Goal: Transaction & Acquisition: Purchase product/service

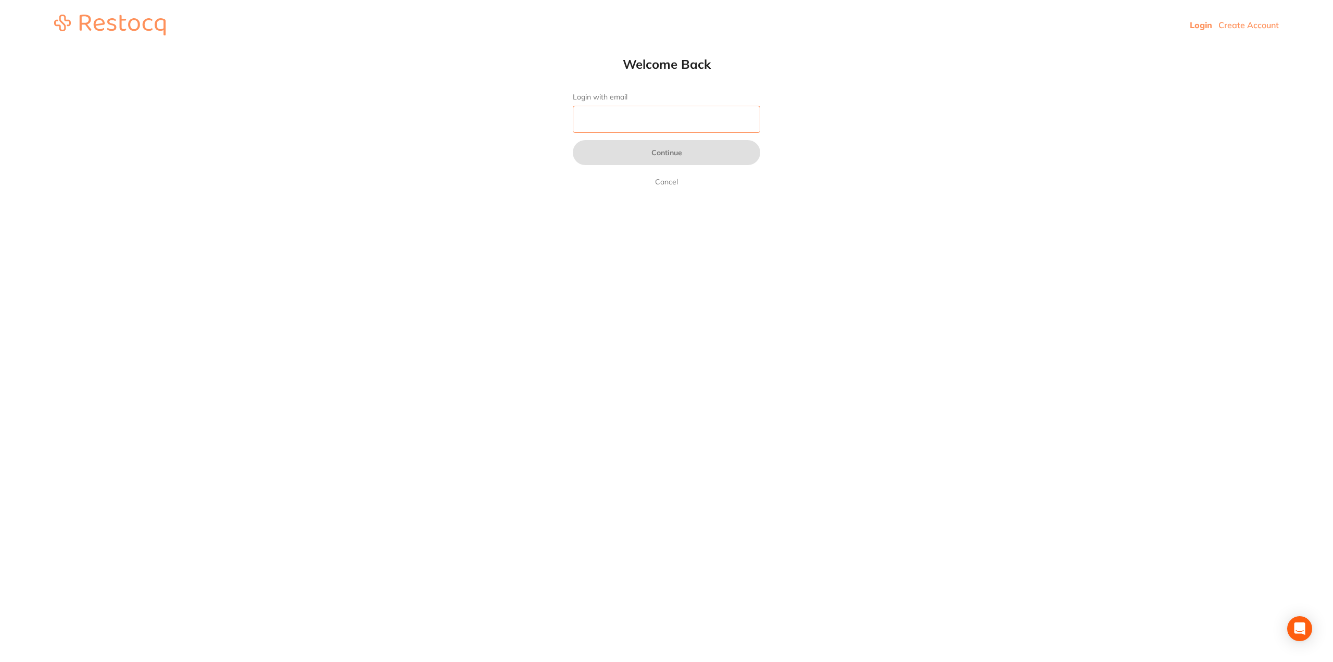
click at [620, 112] on input "Login with email" at bounding box center [667, 119] width 188 height 27
type input "[EMAIL_ADDRESS][DOMAIN_NAME]"
click at [652, 154] on button "Continue" at bounding box center [667, 152] width 188 height 25
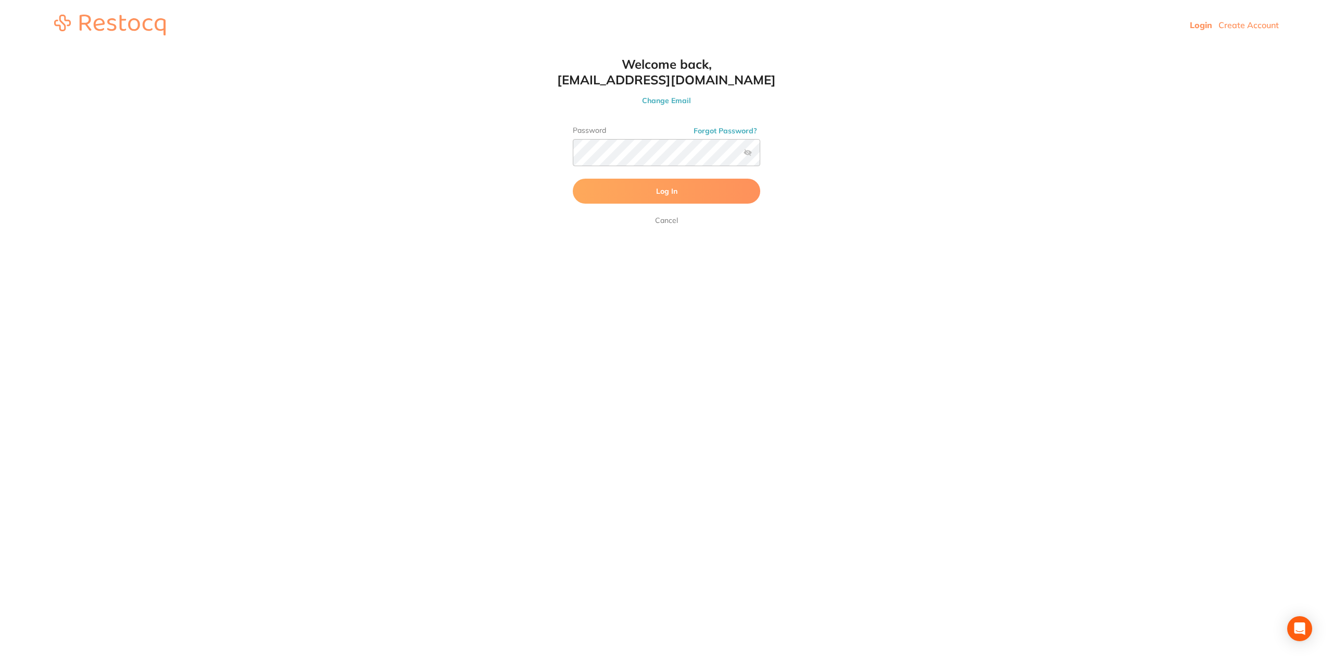
click at [668, 187] on span "Log In" at bounding box center [666, 190] width 21 height 9
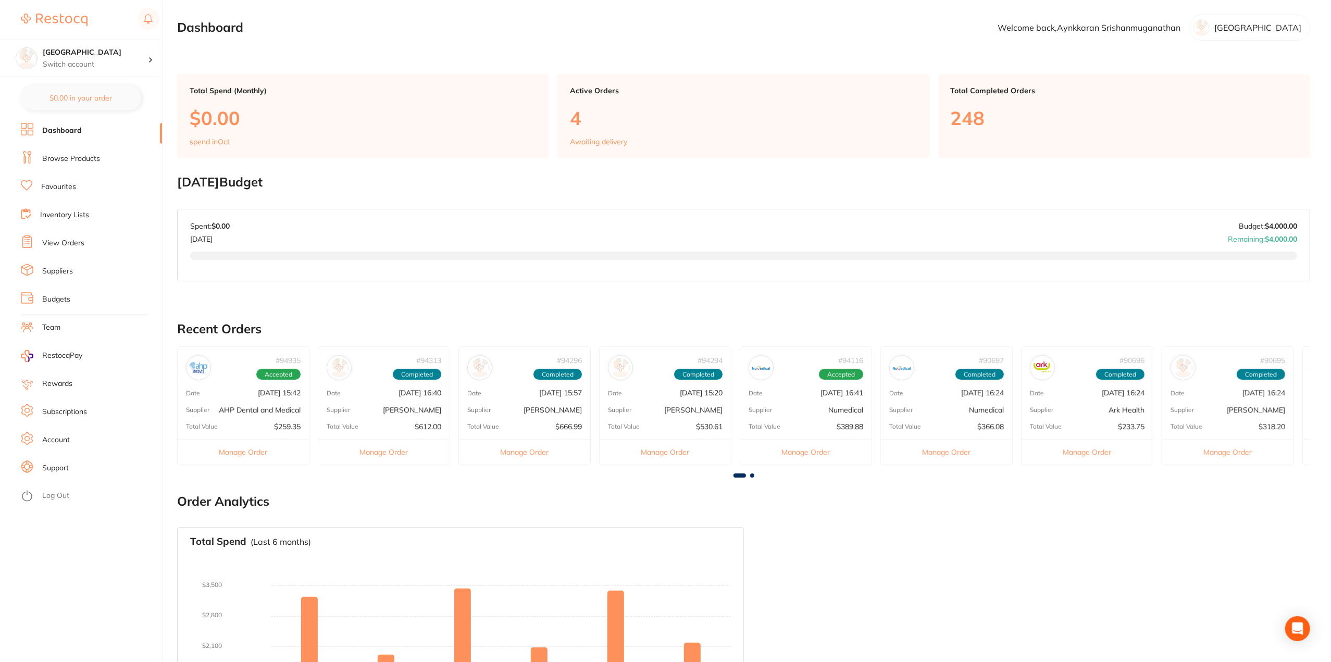
click at [66, 157] on link "Browse Products" at bounding box center [71, 159] width 58 height 10
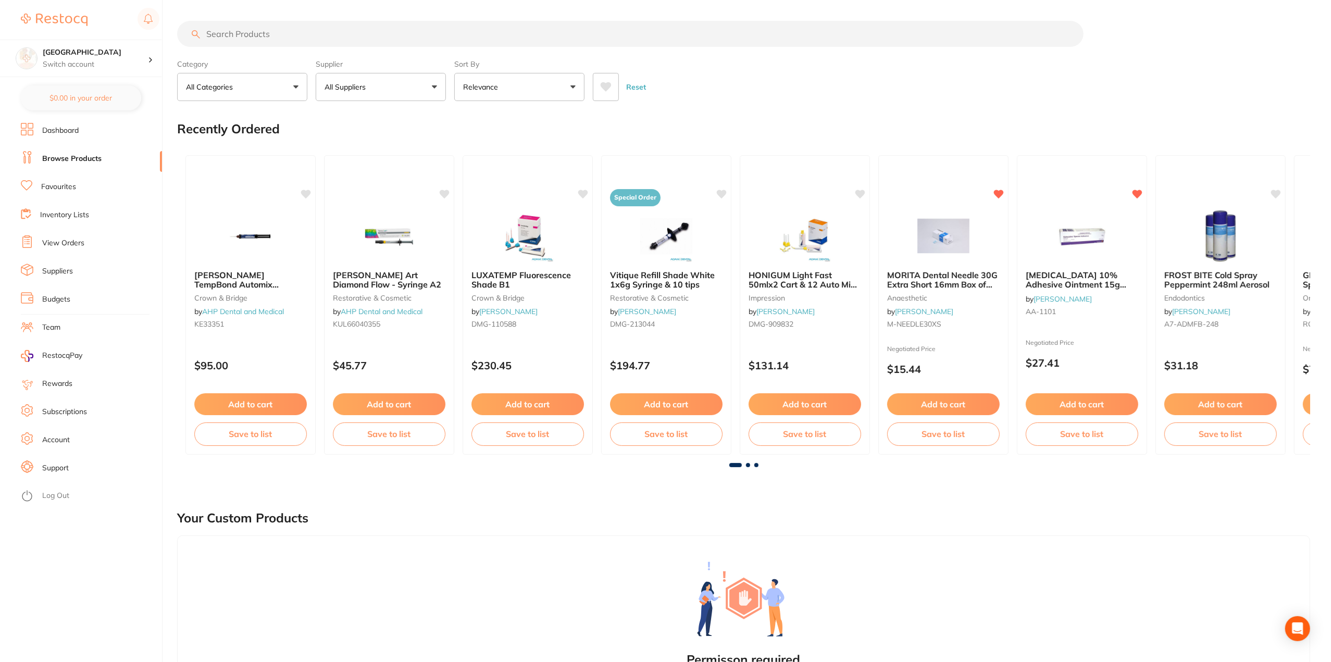
click at [380, 36] on input "search" at bounding box center [630, 34] width 906 height 26
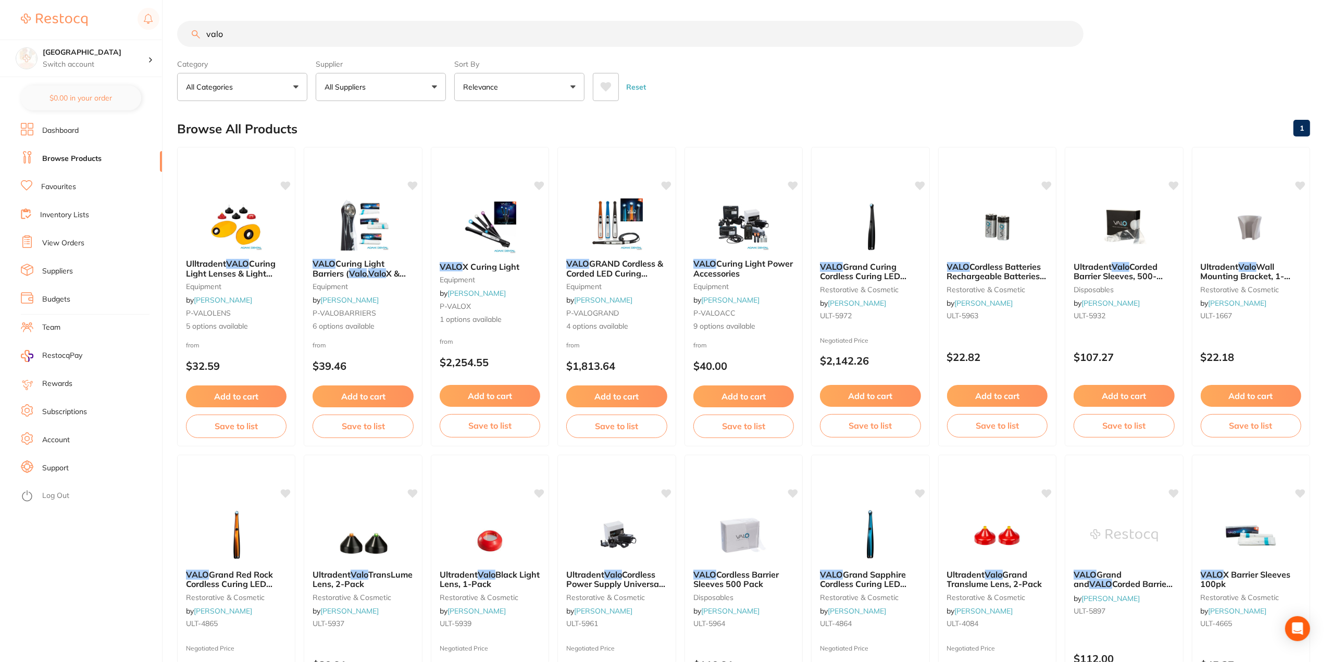
click at [363, 31] on input "valo" at bounding box center [630, 34] width 906 height 26
type input "valo lens"
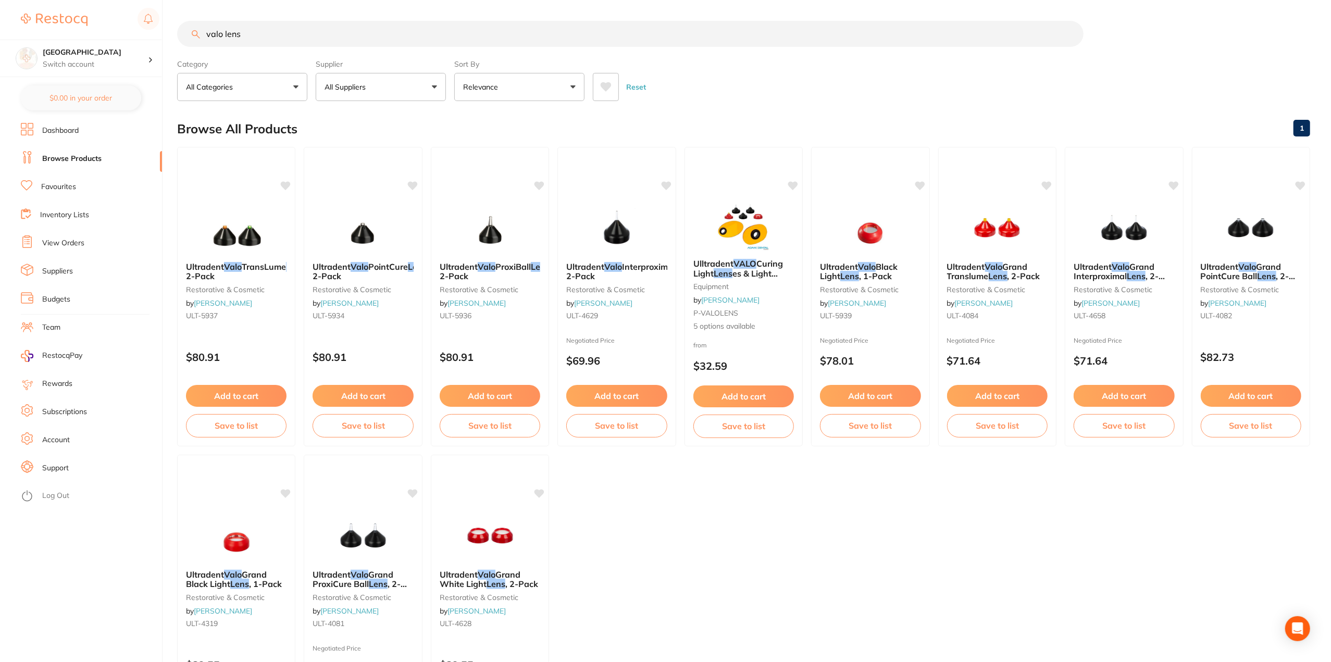
click at [497, 259] on div "Ultradent Valo ProxiBall Lens , 2-Pack restorative & cosmetic by [PERSON_NAME] …" at bounding box center [489, 293] width 117 height 79
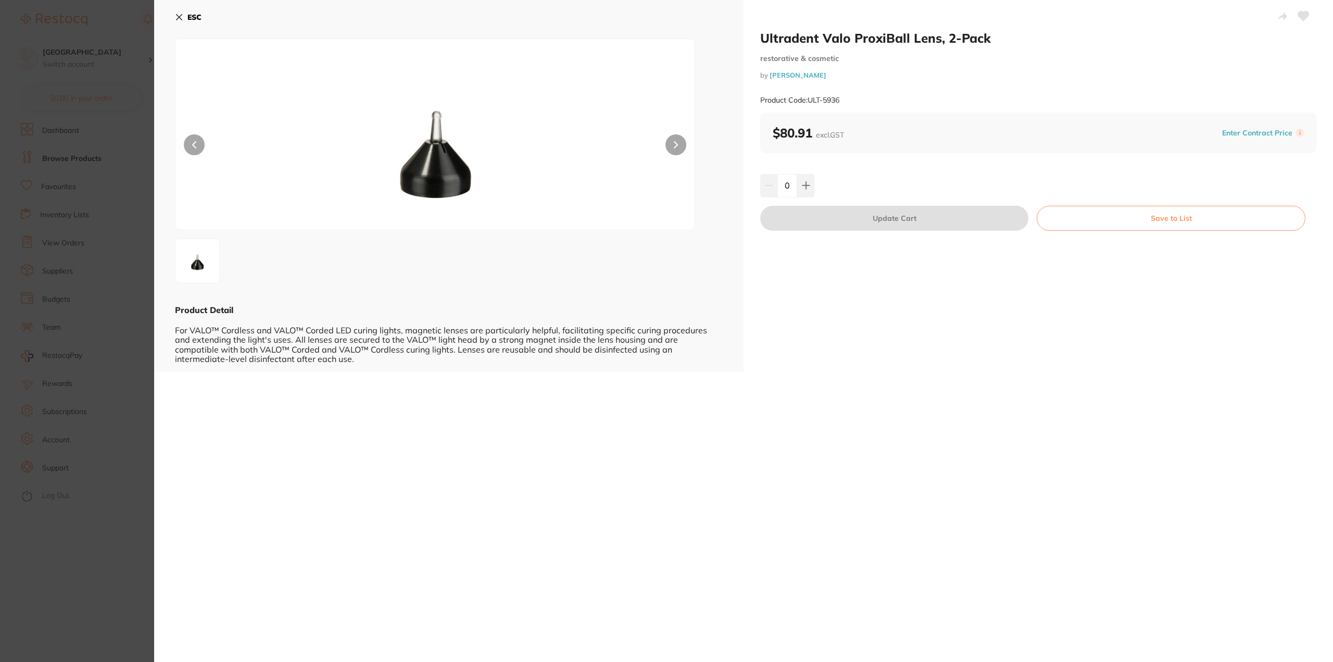
click at [134, 464] on section "Ultradent Valo ProxiBall Lens, 2-Pack restorative & cosmetic by [PERSON_NAME] P…" at bounding box center [666, 331] width 1333 height 662
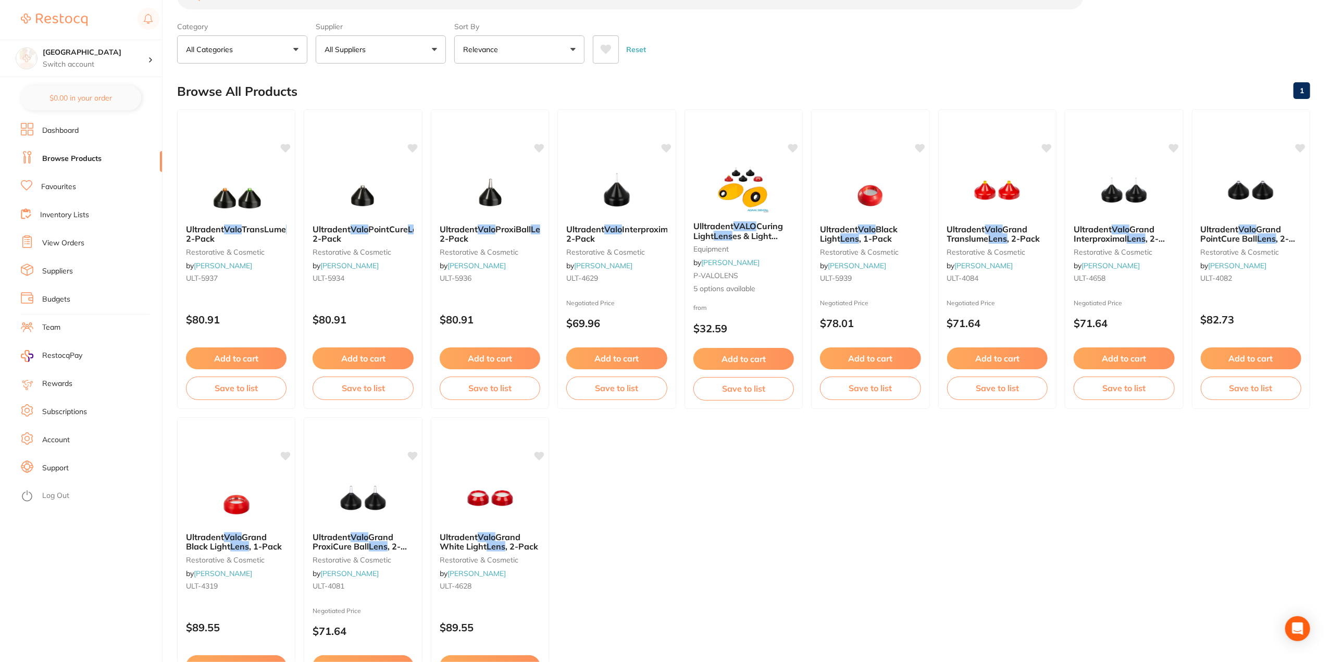
scroll to position [106, 0]
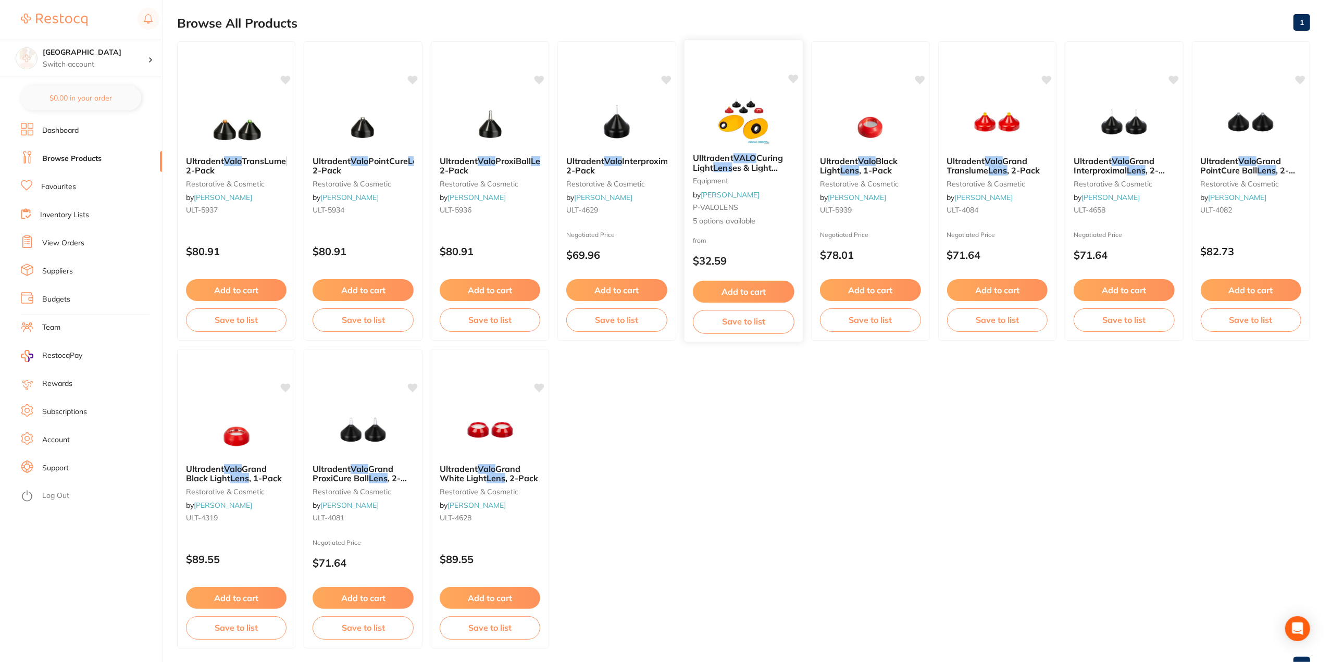
click at [754, 174] on div "Ulltradent VALO Curing Light Lens es & Light [PERSON_NAME] equipment by [PERSON…" at bounding box center [743, 190] width 119 height 90
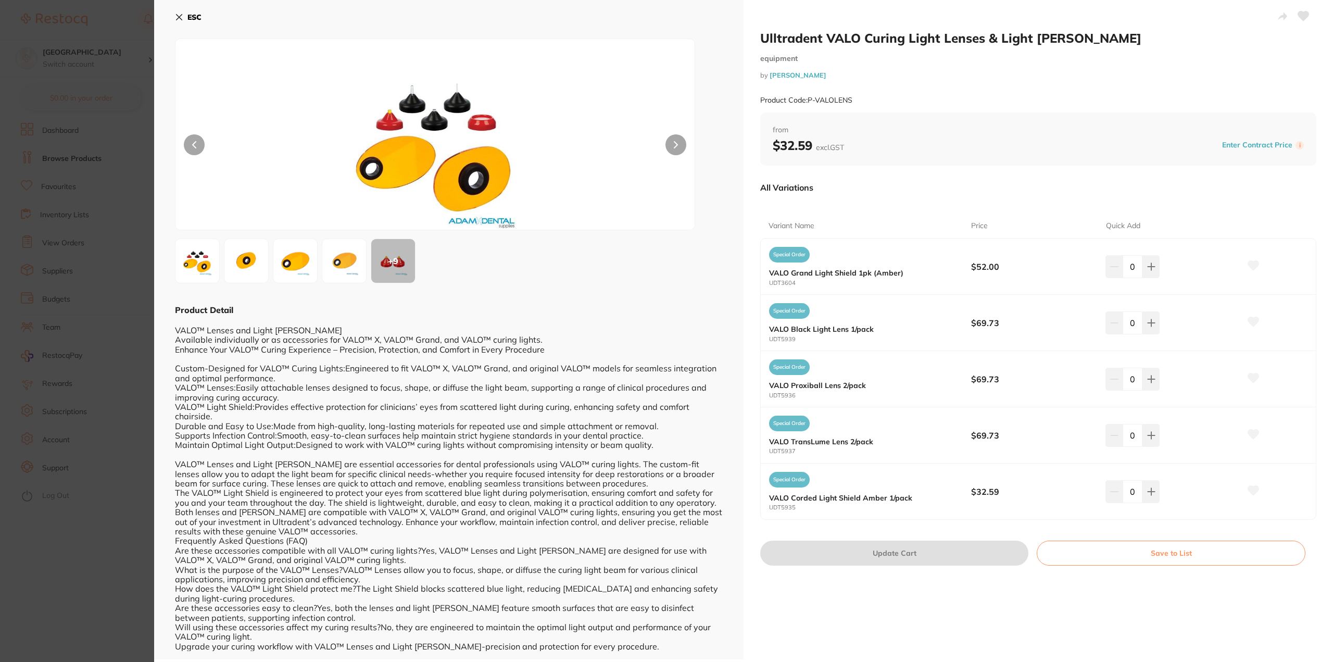
drag, startPoint x: 106, startPoint y: 515, endPoint x: 102, endPoint y: 519, distance: 5.9
click at [102, 521] on section "Ulltradent VALO Curing Light Lenses & Light [PERSON_NAME] equipment by [PERSON_…" at bounding box center [666, 331] width 1333 height 662
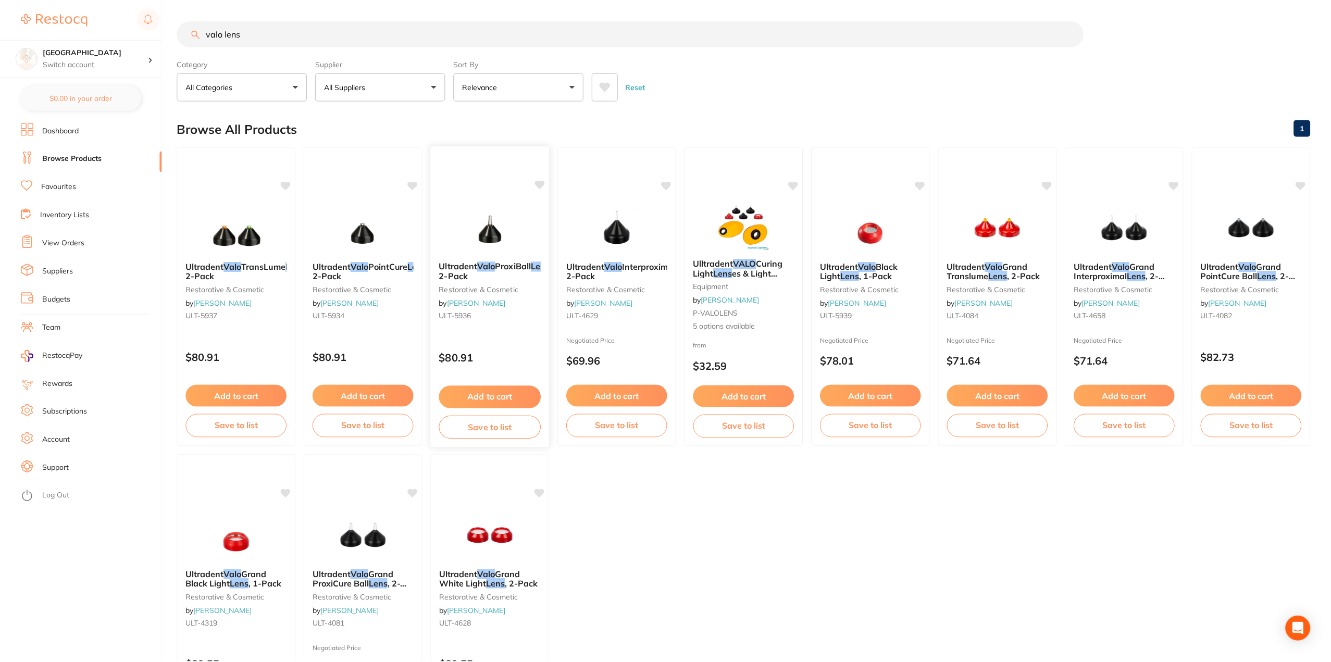
scroll to position [106, 0]
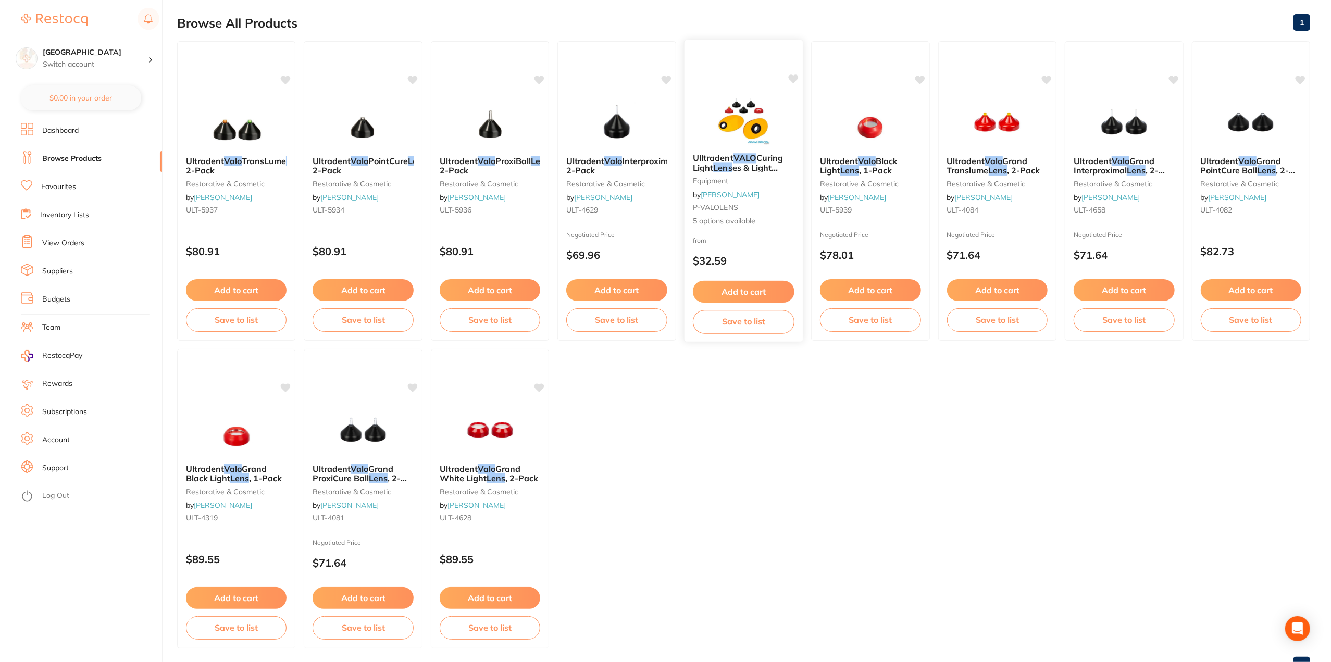
click at [753, 238] on div "from $32.59" at bounding box center [743, 253] width 119 height 38
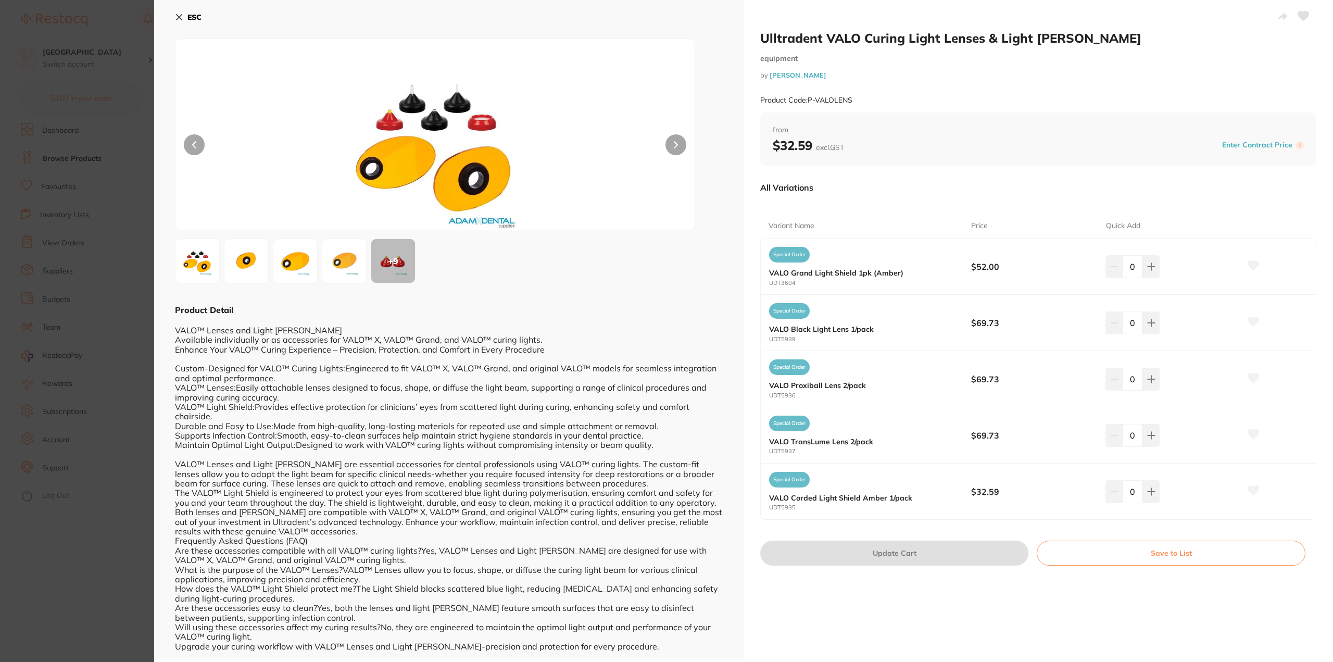
click at [124, 248] on section "Ulltradent VALO Curing Light Lenses & Light [PERSON_NAME] equipment by [PERSON_…" at bounding box center [666, 331] width 1333 height 662
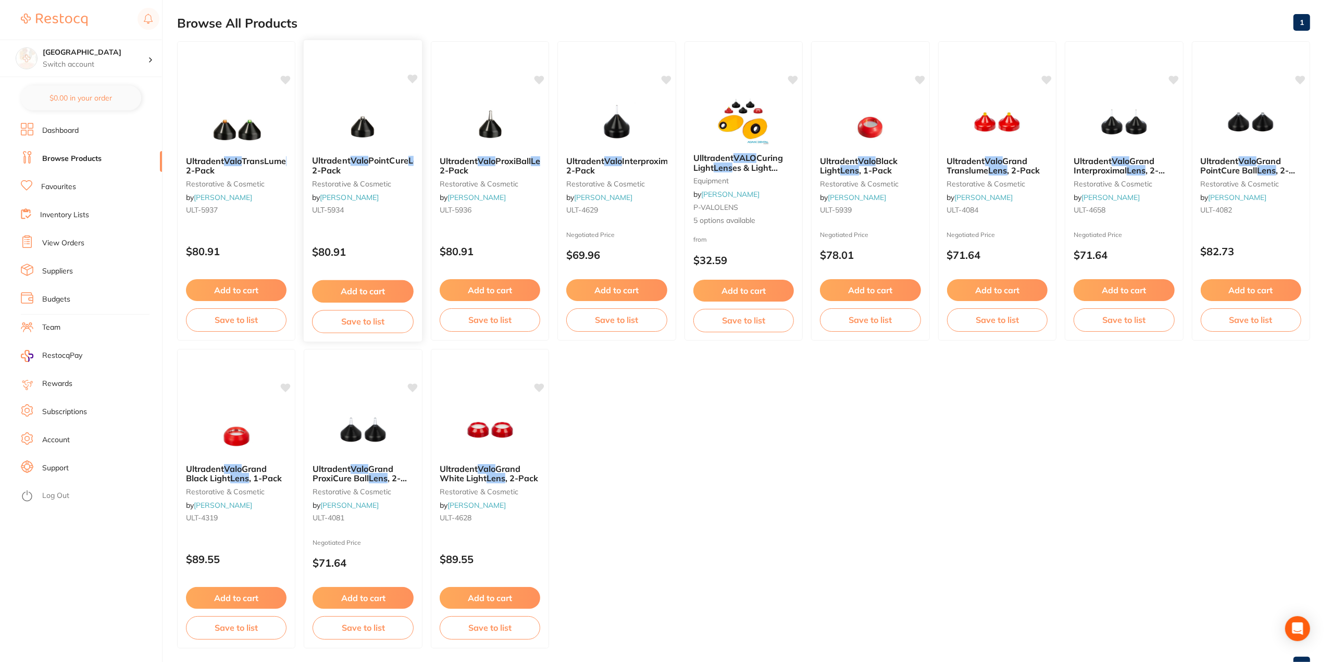
click at [388, 170] on b "Ultradent Valo PointCure Lens , 2-Pack" at bounding box center [363, 165] width 102 height 19
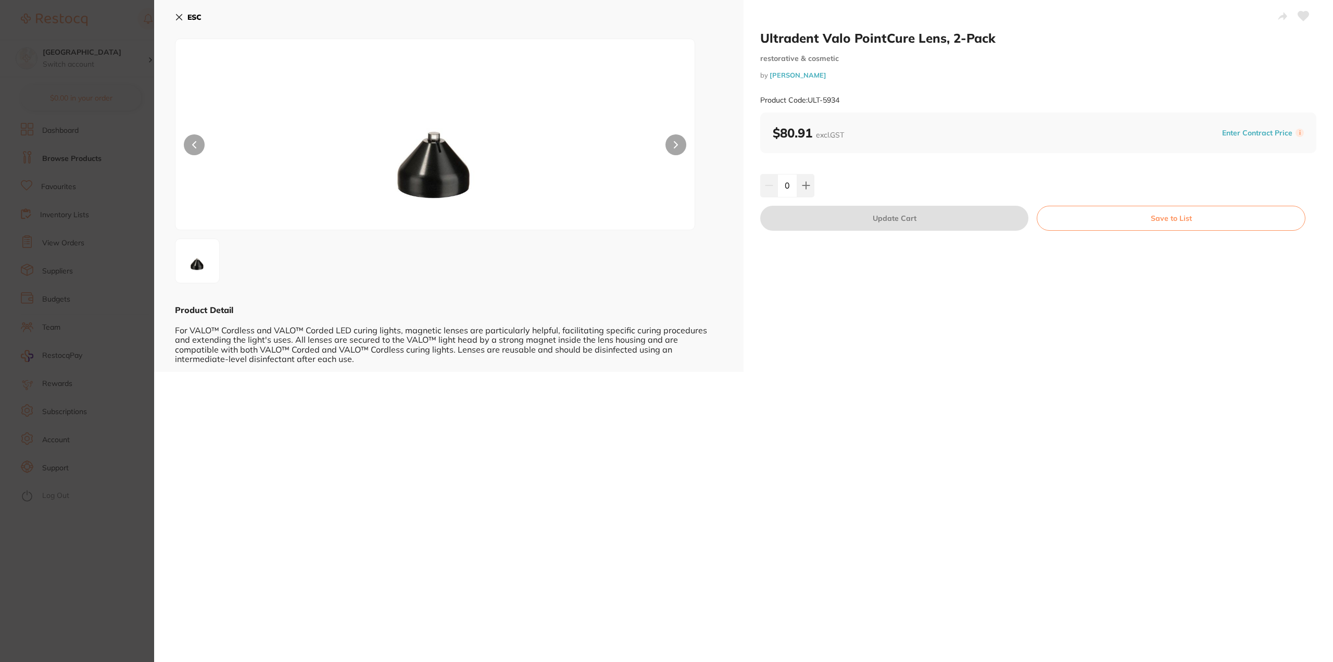
click at [136, 413] on section "Ultradent Valo PointCure Lens, 2-Pack restorative & cosmetic by [PERSON_NAME] P…" at bounding box center [666, 331] width 1333 height 662
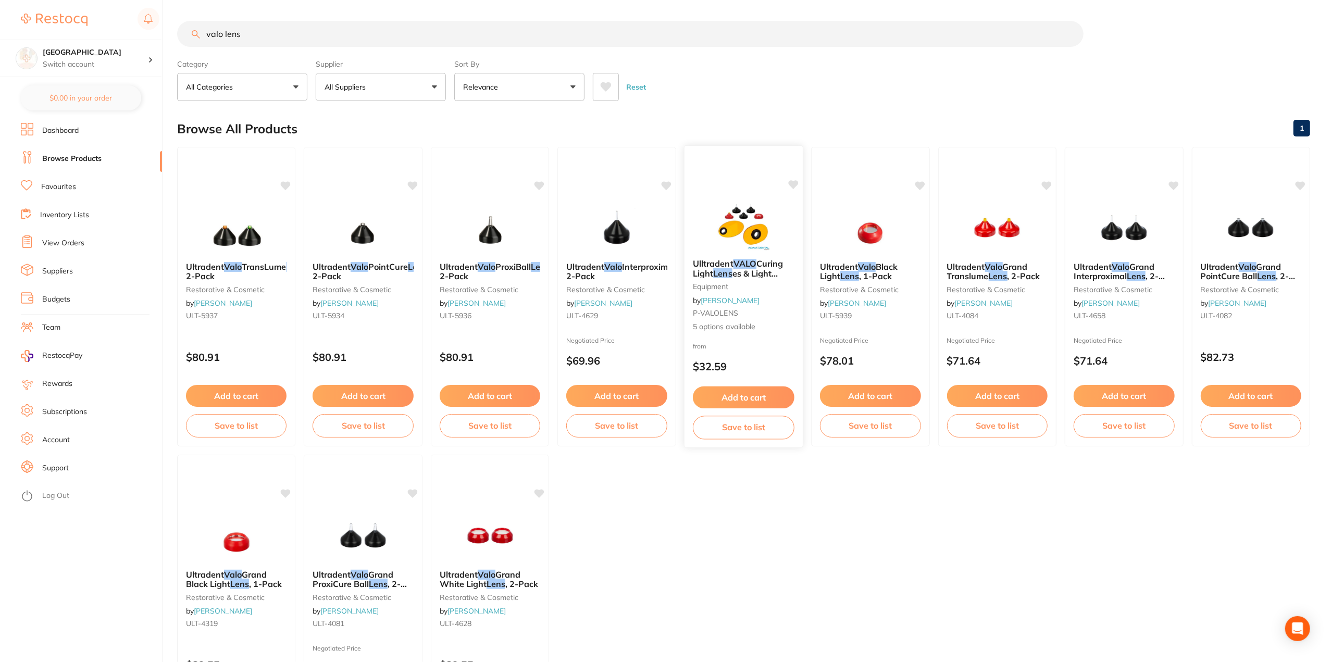
click at [735, 282] on small "equipment" at bounding box center [744, 286] width 102 height 8
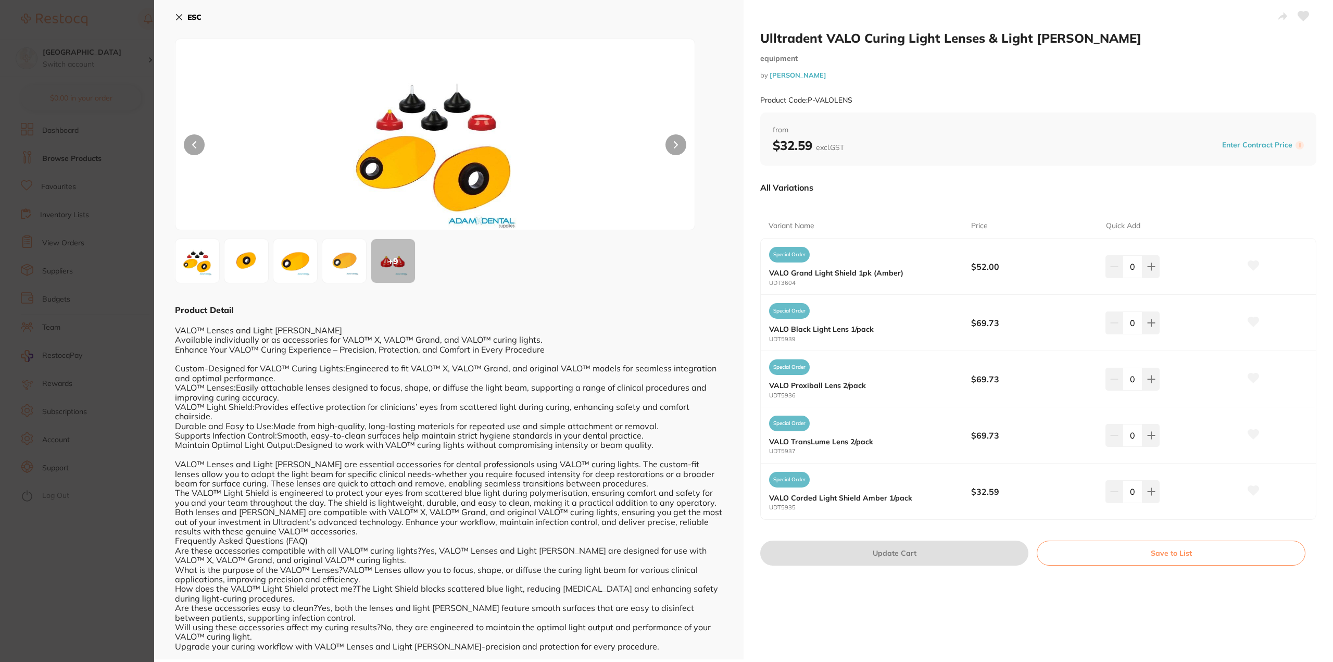
click at [131, 395] on section "Ulltradent VALO Curing Light Lenses & Light [PERSON_NAME] equipment by [PERSON_…" at bounding box center [666, 331] width 1333 height 662
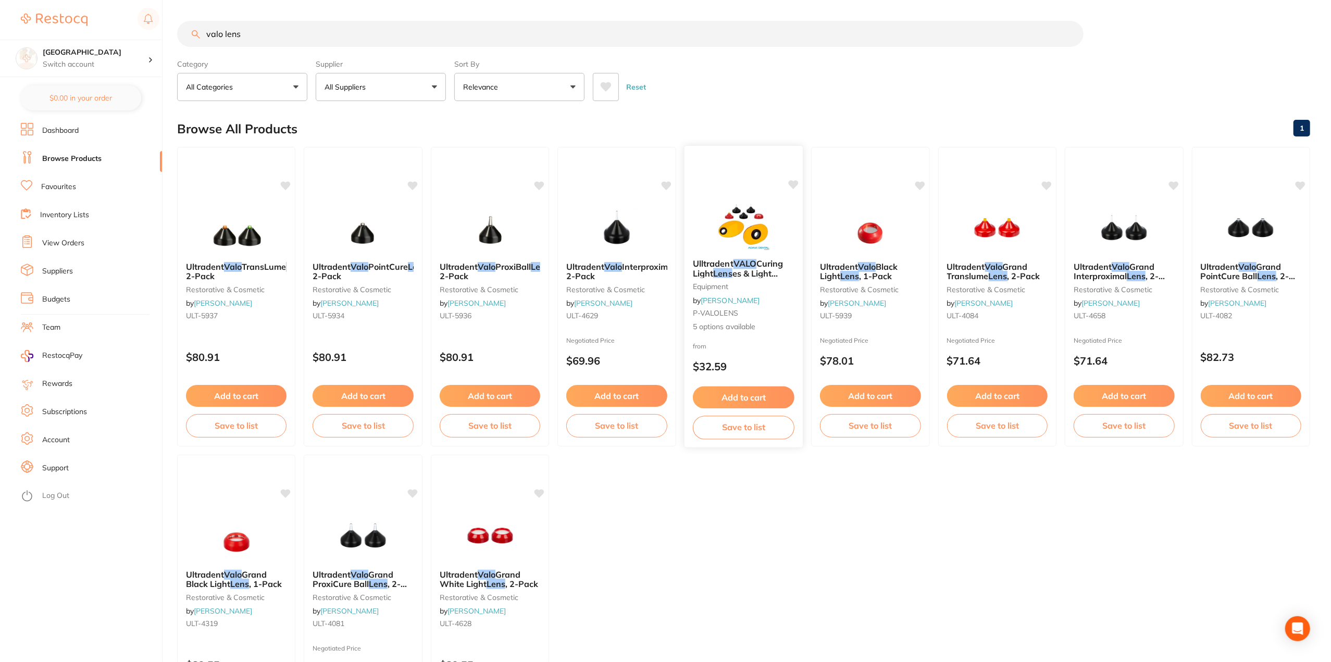
click at [770, 285] on small "equipment" at bounding box center [744, 286] width 102 height 8
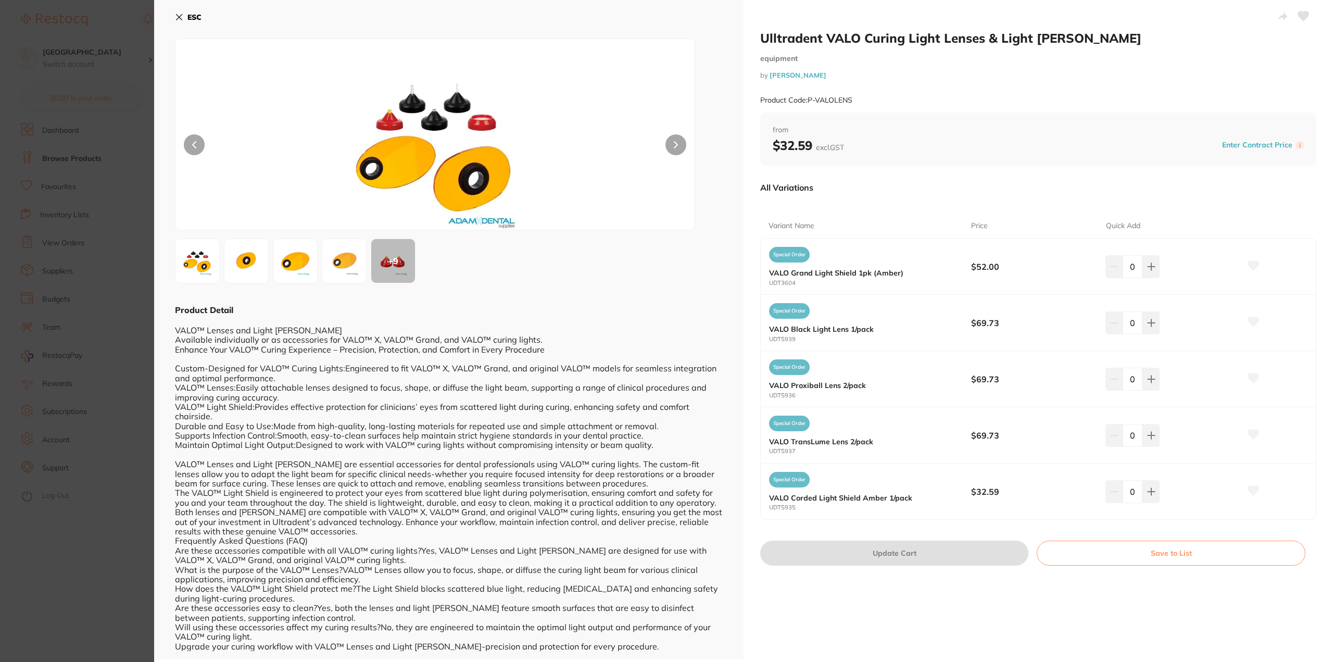
click at [127, 572] on section "Ulltradent VALO Curing Light Lenses & Light [PERSON_NAME] equipment by [PERSON_…" at bounding box center [666, 331] width 1333 height 662
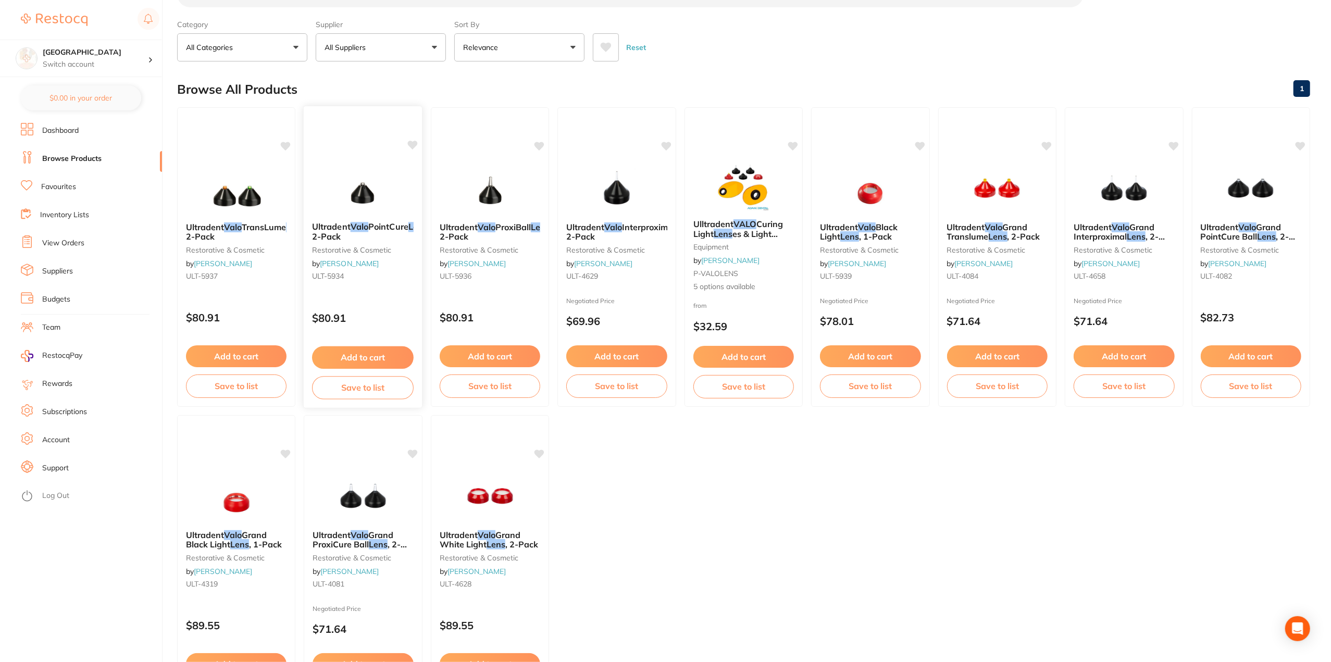
scroll to position [52, 0]
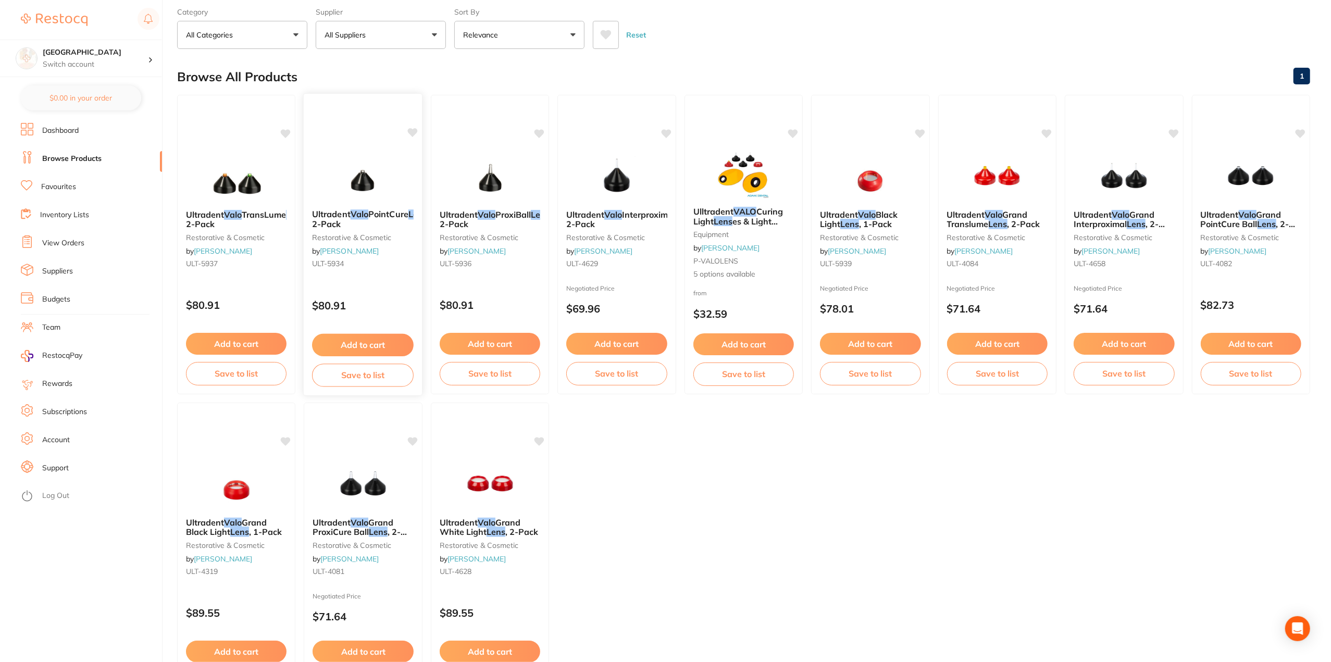
click at [380, 269] on div "Ultradent Valo PointCure Lens , 2-Pack restorative & cosmetic by [PERSON_NAME] …" at bounding box center [363, 241] width 119 height 80
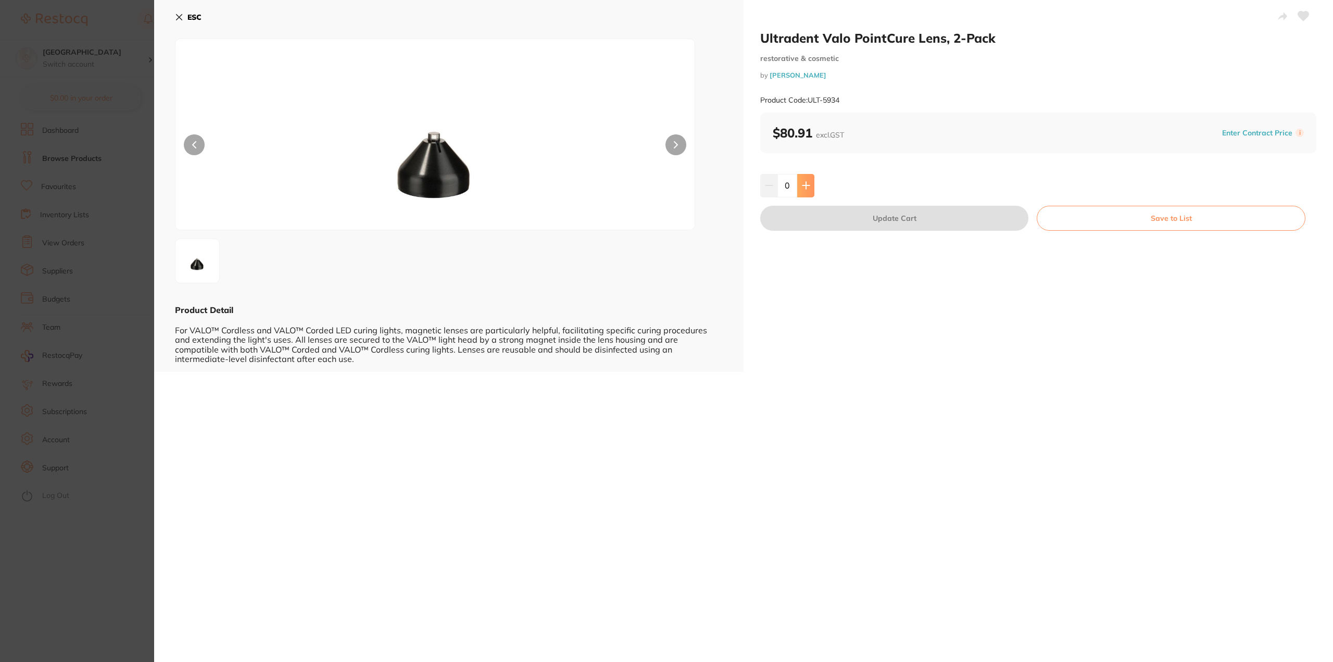
click at [809, 188] on button at bounding box center [805, 185] width 17 height 23
type input "1"
click at [939, 221] on button "Update Cart" at bounding box center [895, 218] width 268 height 25
checkbox input "false"
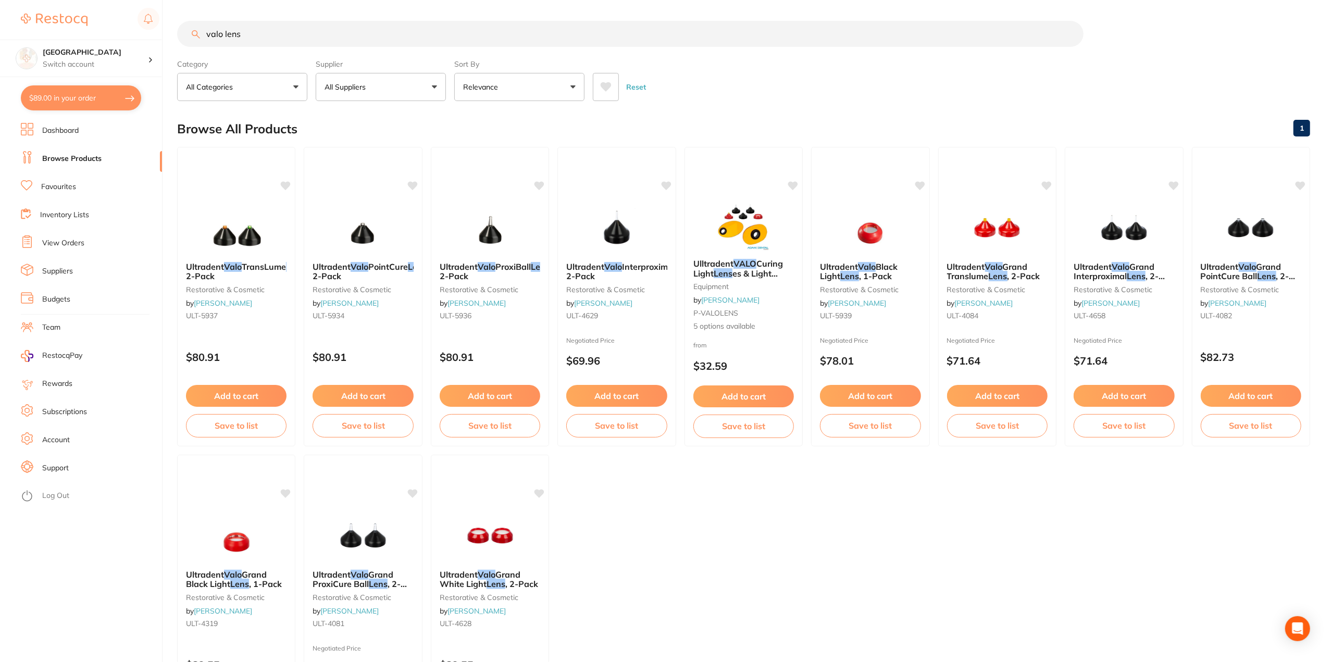
drag, startPoint x: 316, startPoint y: 40, endPoint x: 5, endPoint y: 20, distance: 311.1
click at [11, 20] on div "$89.00 Lakes Boulevard Dental Switch account Lakes Boulevard Dental $89.00 in y…" at bounding box center [665, 331] width 1331 height 662
type input "gluma"
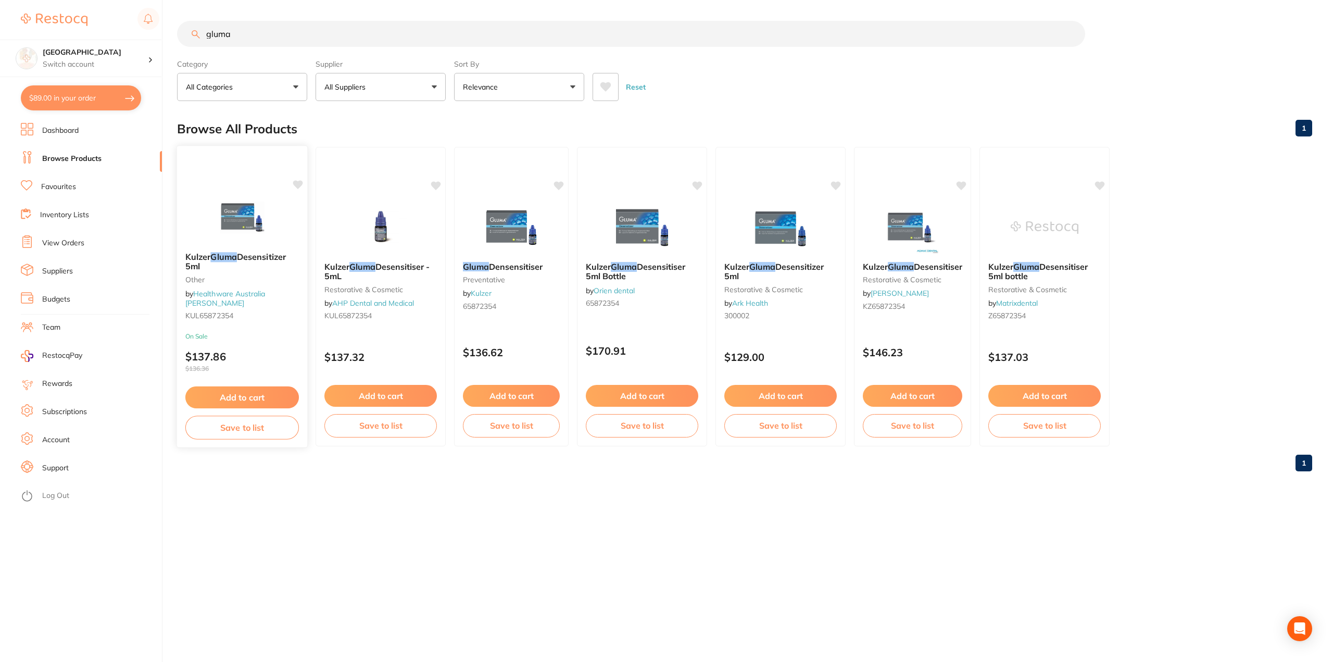
click at [240, 271] on b "[PERSON_NAME] Gluma Desensitizer 5ml" at bounding box center [242, 261] width 114 height 19
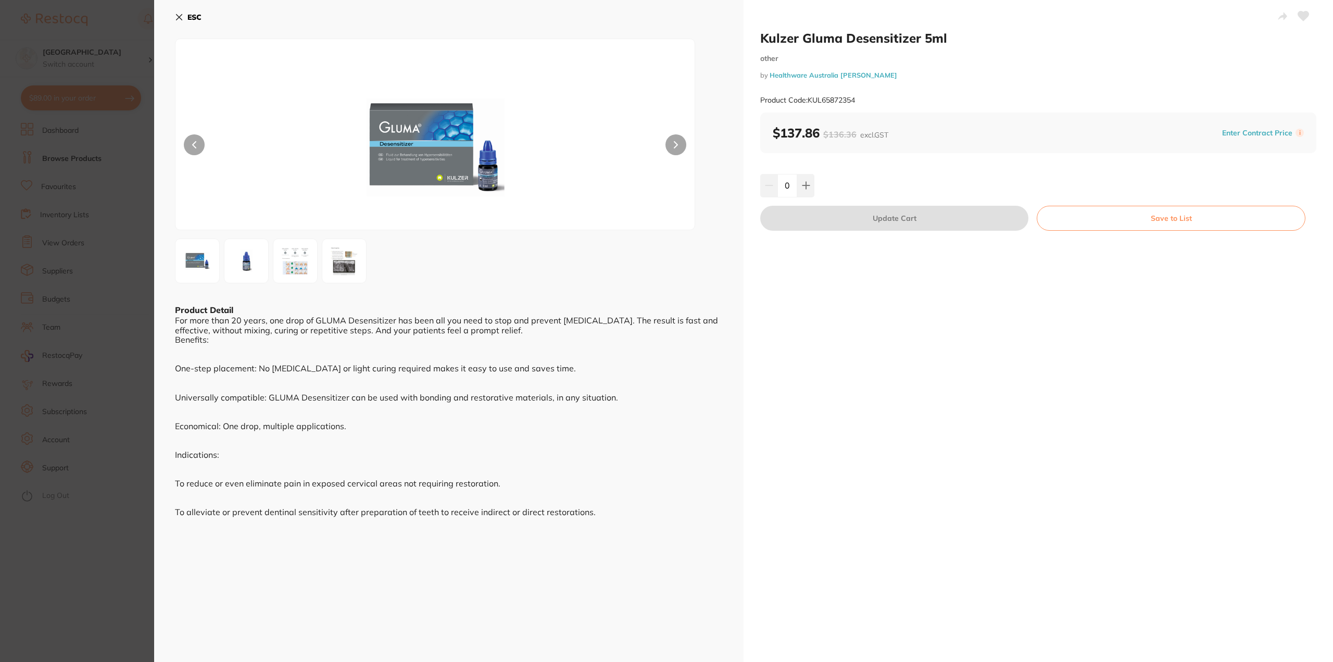
click at [55, 589] on section "[PERSON_NAME] Gluma Desensitizer 5ml other by Healthware Australia [PERSON_NAME…" at bounding box center [666, 331] width 1333 height 662
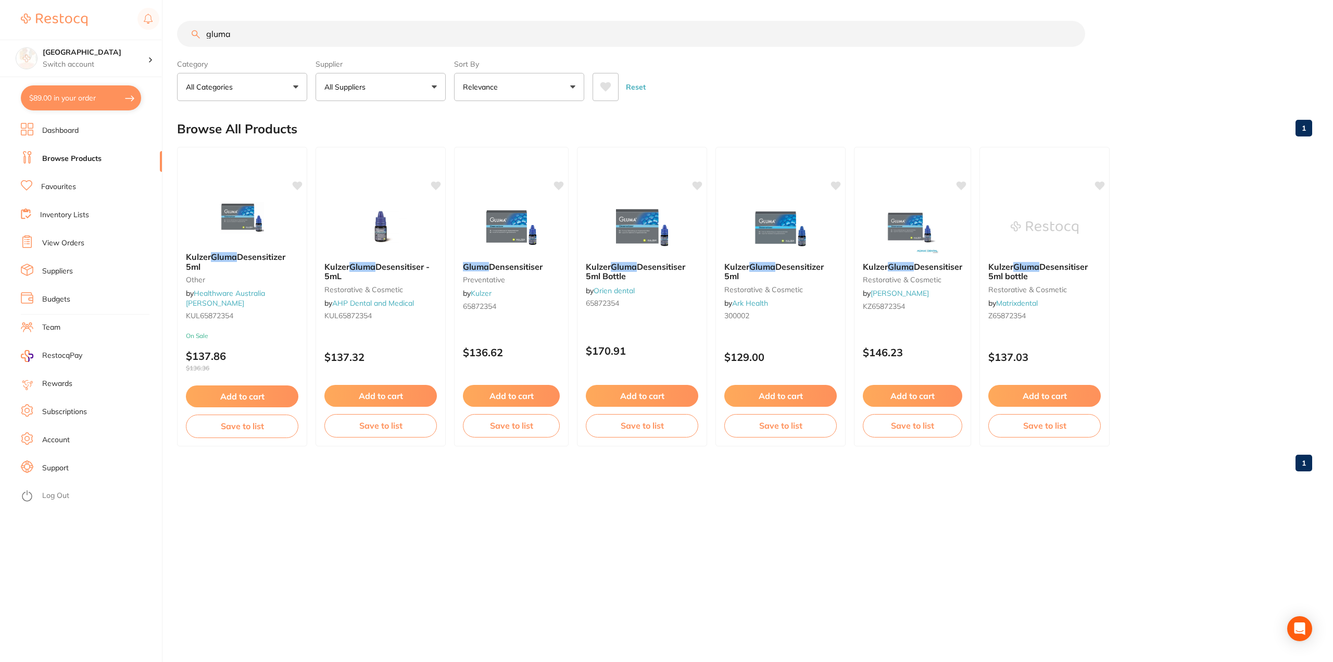
click at [60, 129] on link "Dashboard" at bounding box center [60, 131] width 36 height 10
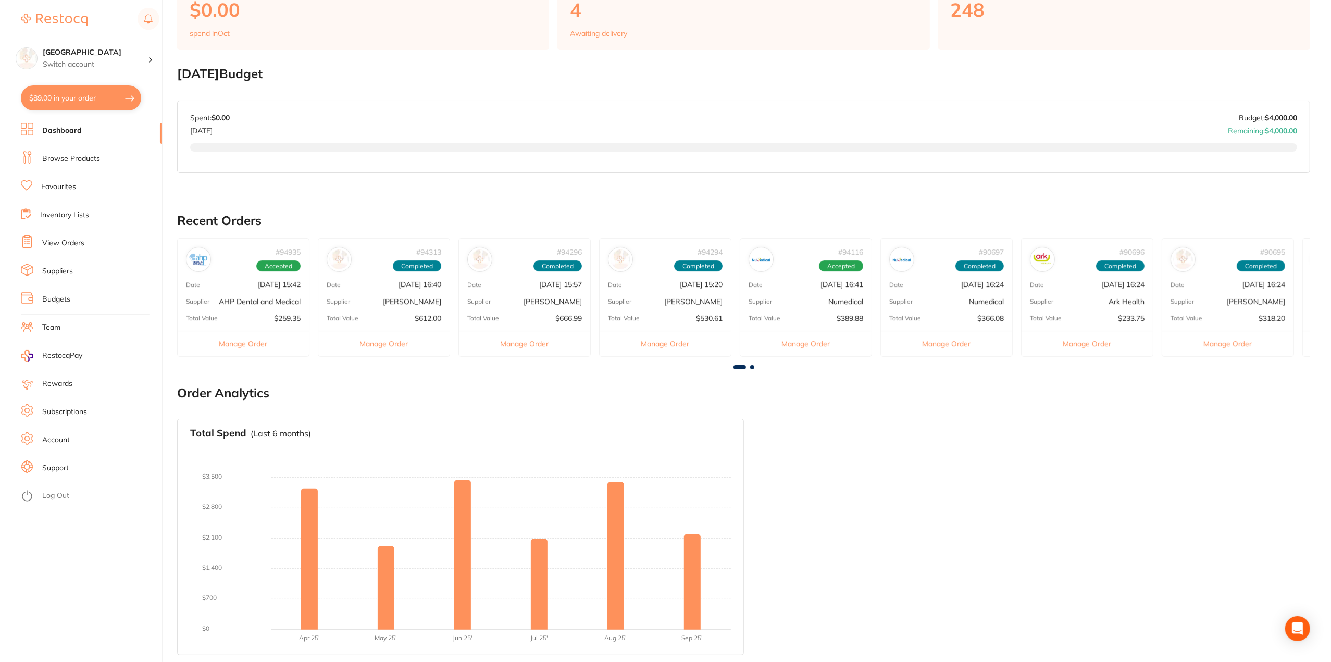
scroll to position [108, 0]
click at [1073, 305] on div "# 90696 Completed Date [DATE] 16:24 Supplier Ark Health Total Value $233.75 Man…" at bounding box center [1087, 297] width 132 height 118
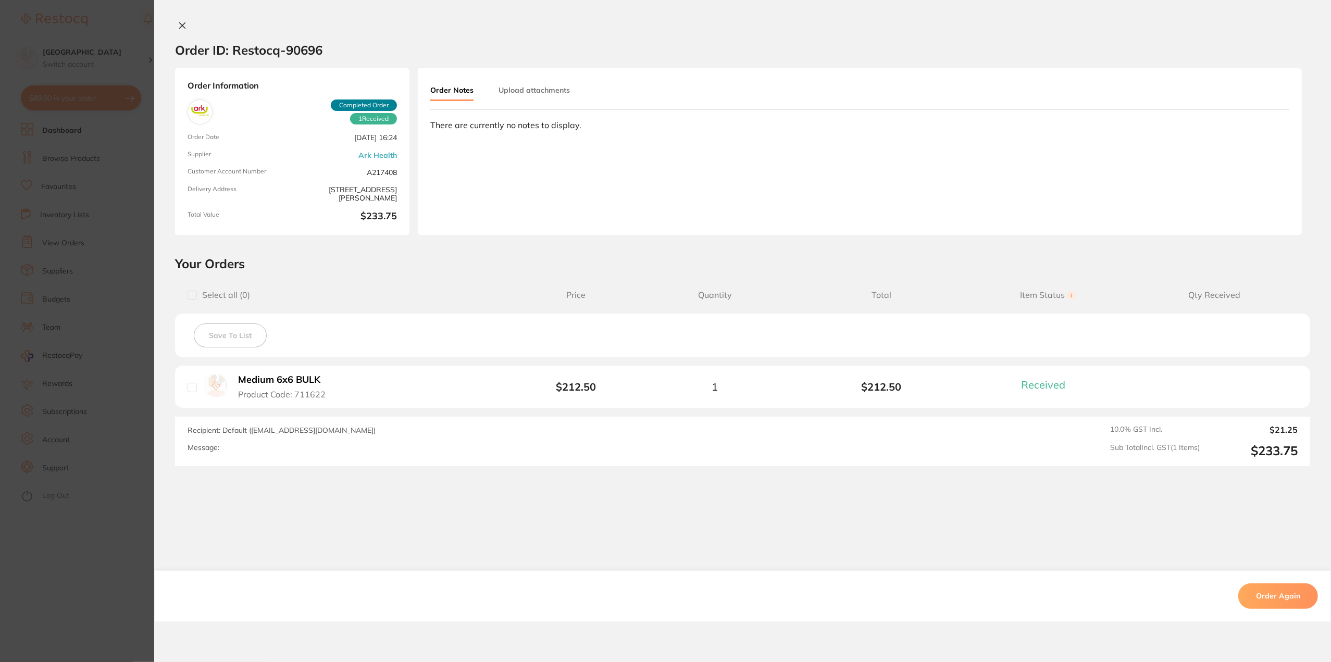
click at [281, 379] on b "Medium 6x6 BULK" at bounding box center [279, 380] width 82 height 11
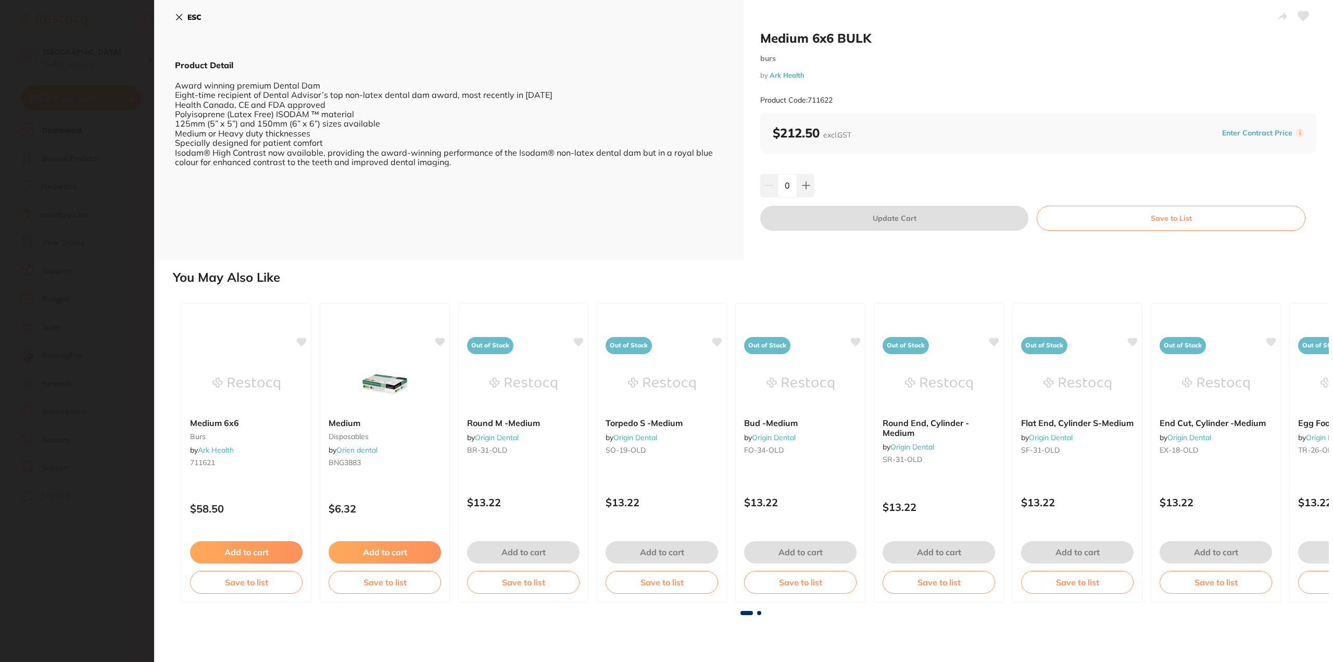
click at [122, 550] on section "Medium 6x6 BULK burs by Ark Health Product Code: 711622 ESC Product Detail Awar…" at bounding box center [666, 331] width 1333 height 662
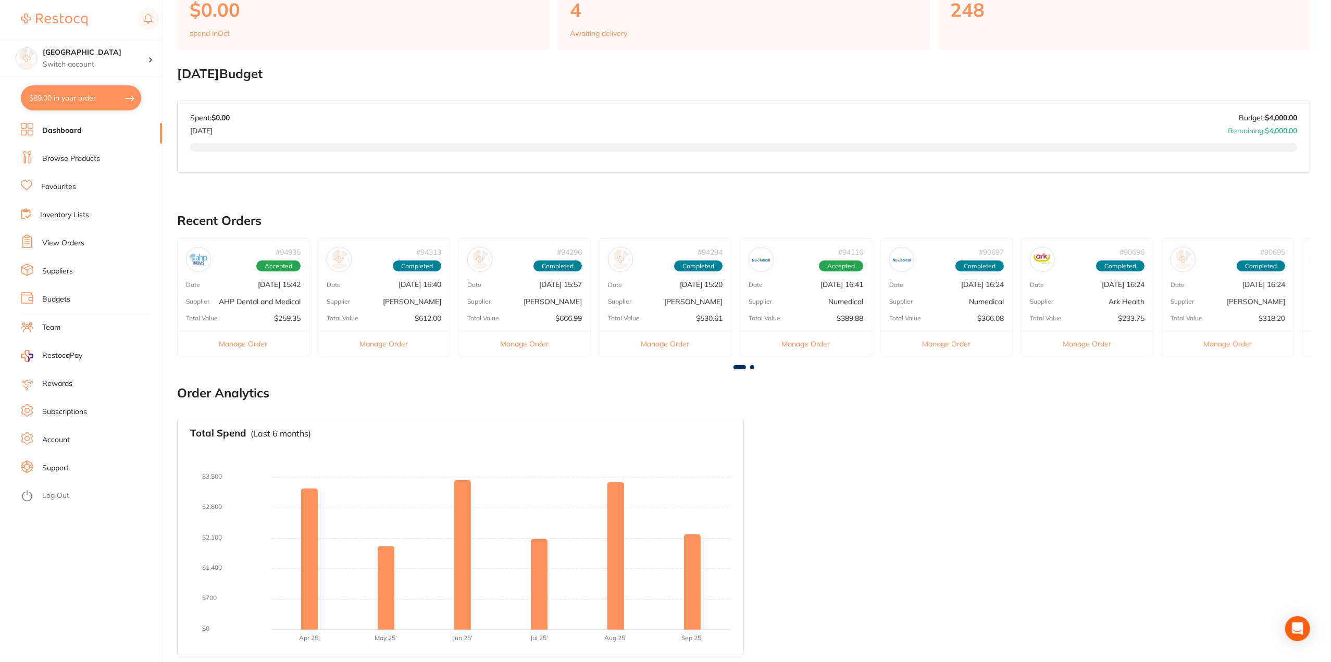
click at [73, 153] on li "Browse Products" at bounding box center [91, 159] width 141 height 16
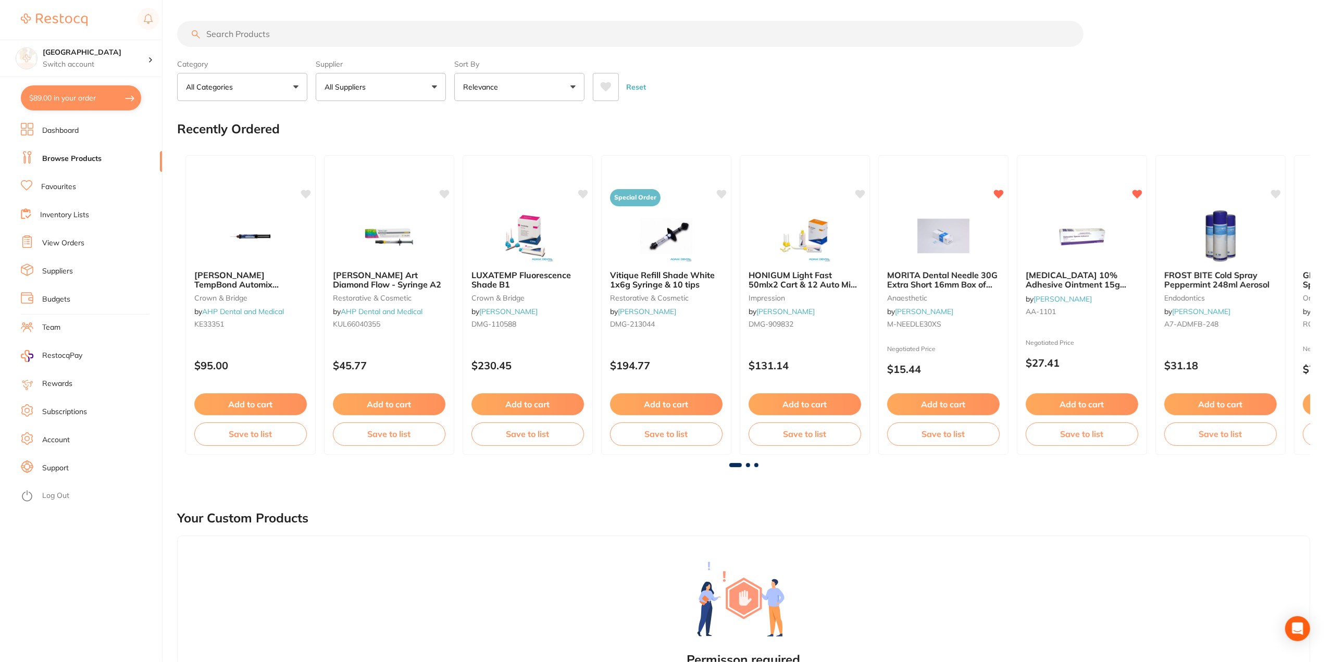
click at [370, 43] on input "search" at bounding box center [630, 34] width 906 height 26
type input "gluma"
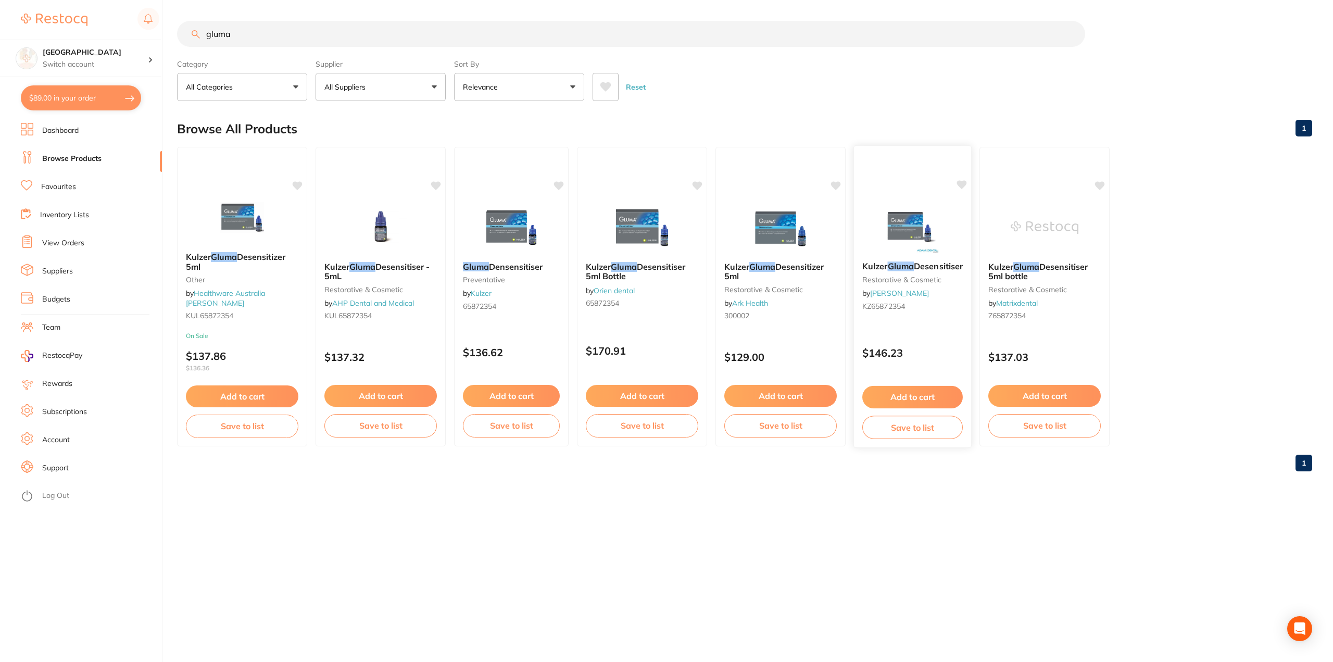
click at [934, 273] on div "Kulzer Gluma Desensitiser restorative & cosmetic by Adam Dental KZ65872354" at bounding box center [912, 288] width 117 height 70
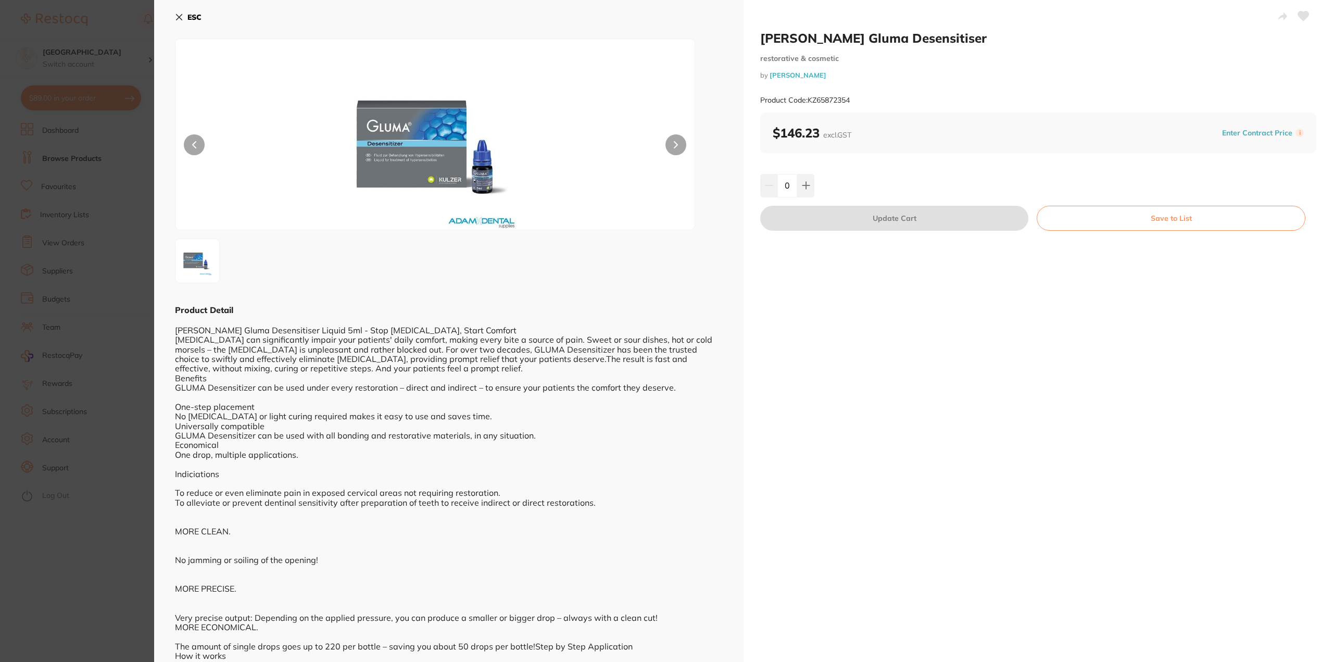
click at [121, 539] on section "Kulzer Gluma Desensitiser restorative & cosmetic by Adam Dental Product Code: K…" at bounding box center [666, 331] width 1333 height 662
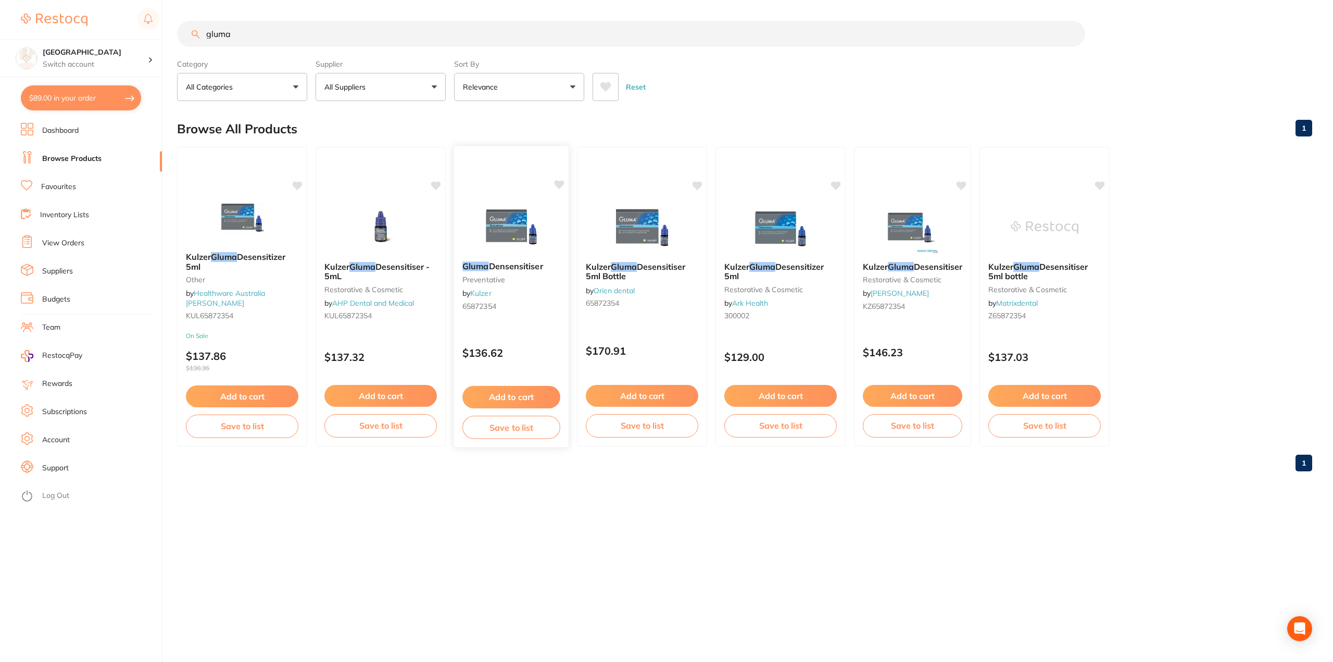
click at [513, 401] on button "Add to cart" at bounding box center [512, 397] width 98 height 22
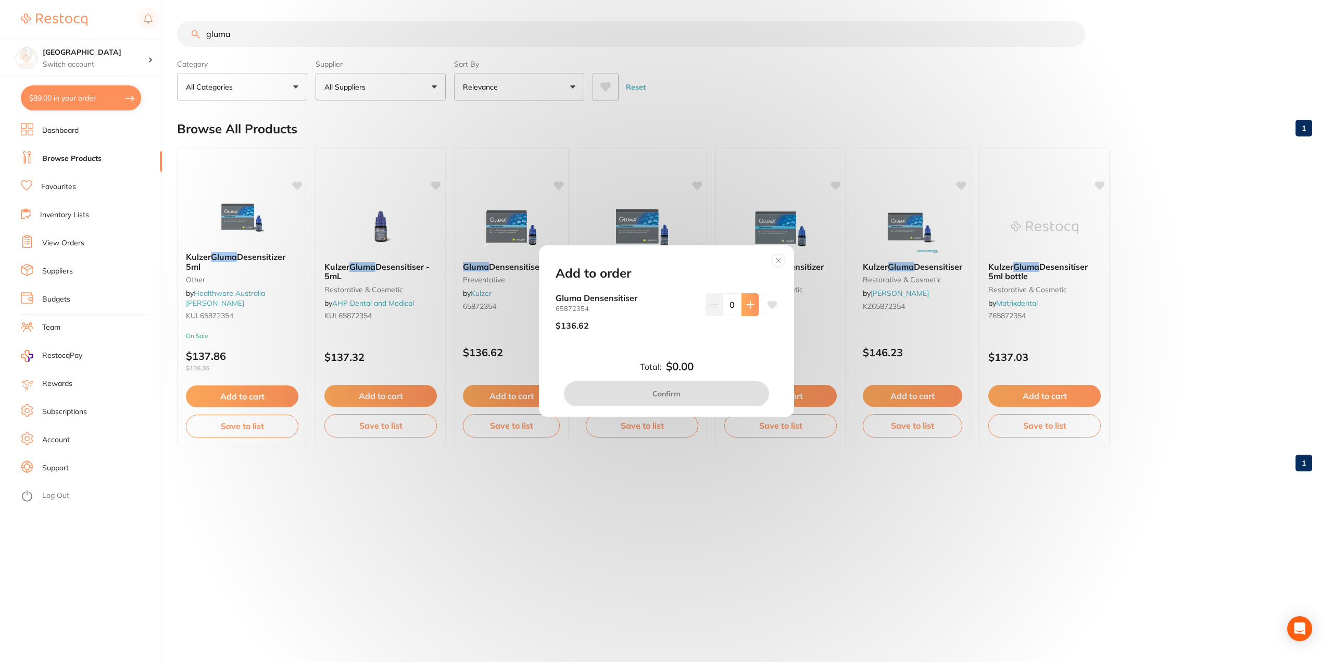
click at [750, 308] on icon at bounding box center [750, 305] width 8 height 8
type input "1"
click at [692, 402] on button "Confirm" at bounding box center [666, 393] width 205 height 25
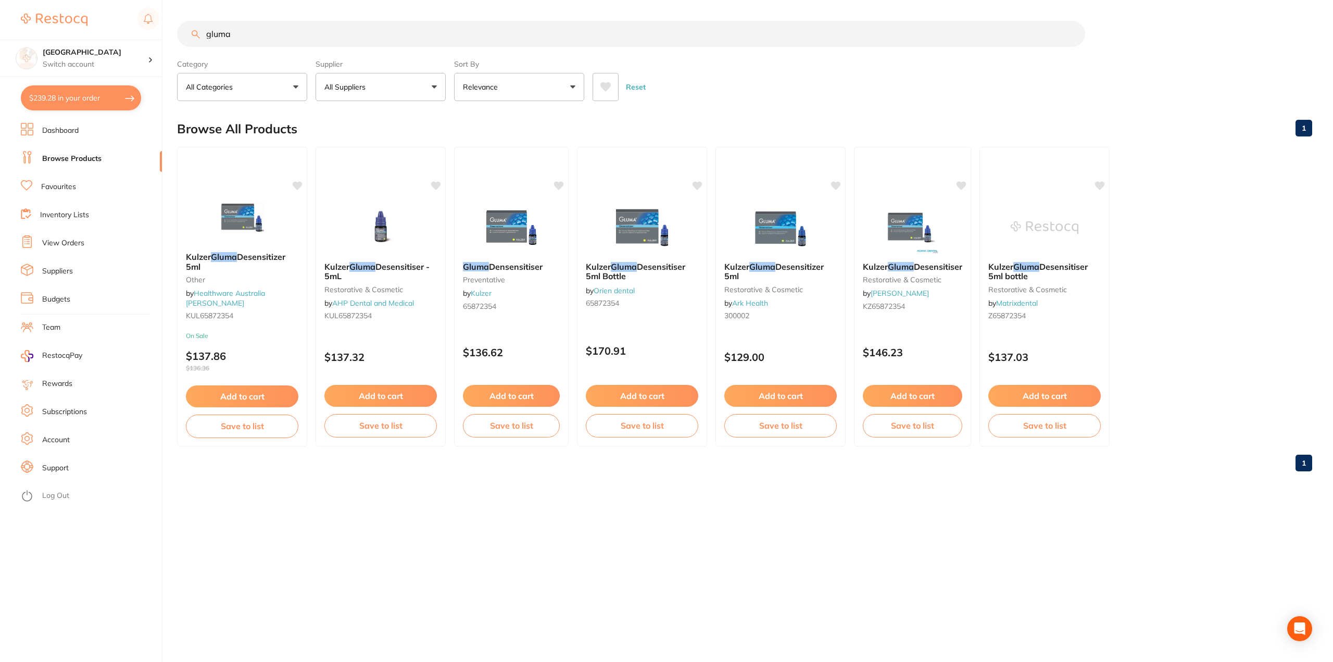
click at [267, 35] on input "gluma" at bounding box center [631, 34] width 908 height 26
drag, startPoint x: 293, startPoint y: 32, endPoint x: 114, endPoint y: 27, distance: 179.3
click at [123, 28] on div "$239.28 Lakes Boulevard Dental Switch account Lakes Boulevard Dental $239.28 in…" at bounding box center [666, 331] width 1333 height 662
type input "flame bur"
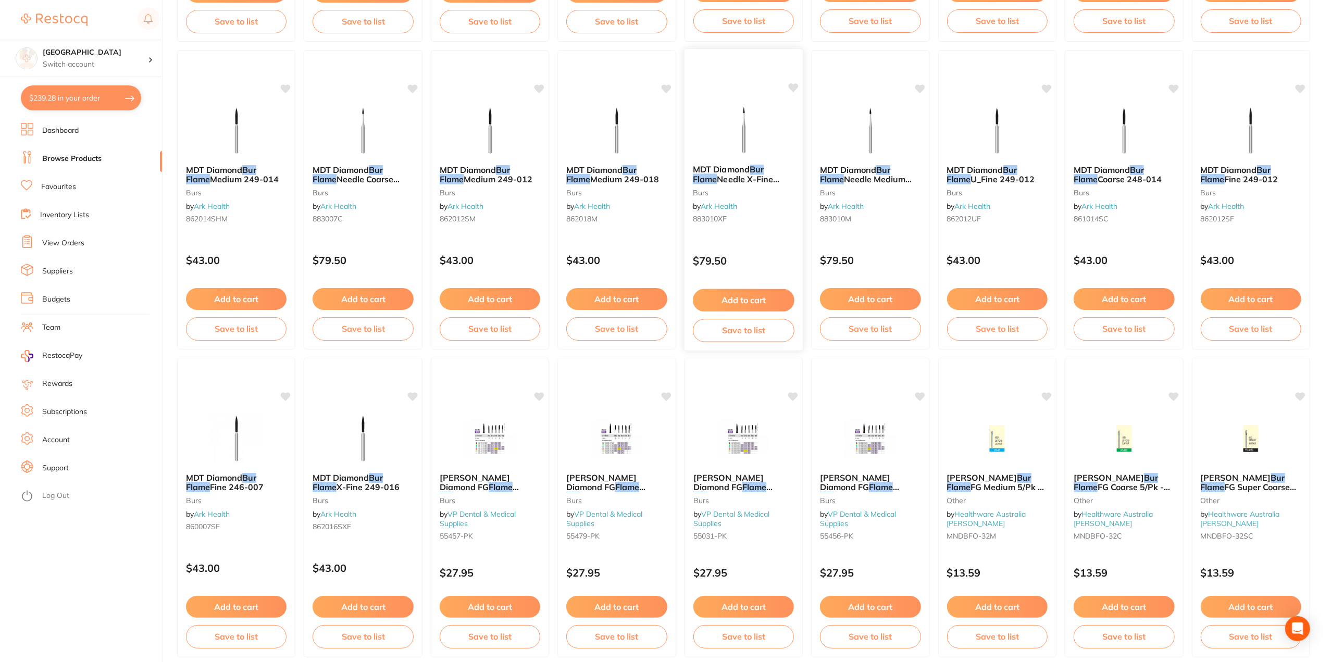
scroll to position [729, 0]
